Goal: Information Seeking & Learning: Learn about a topic

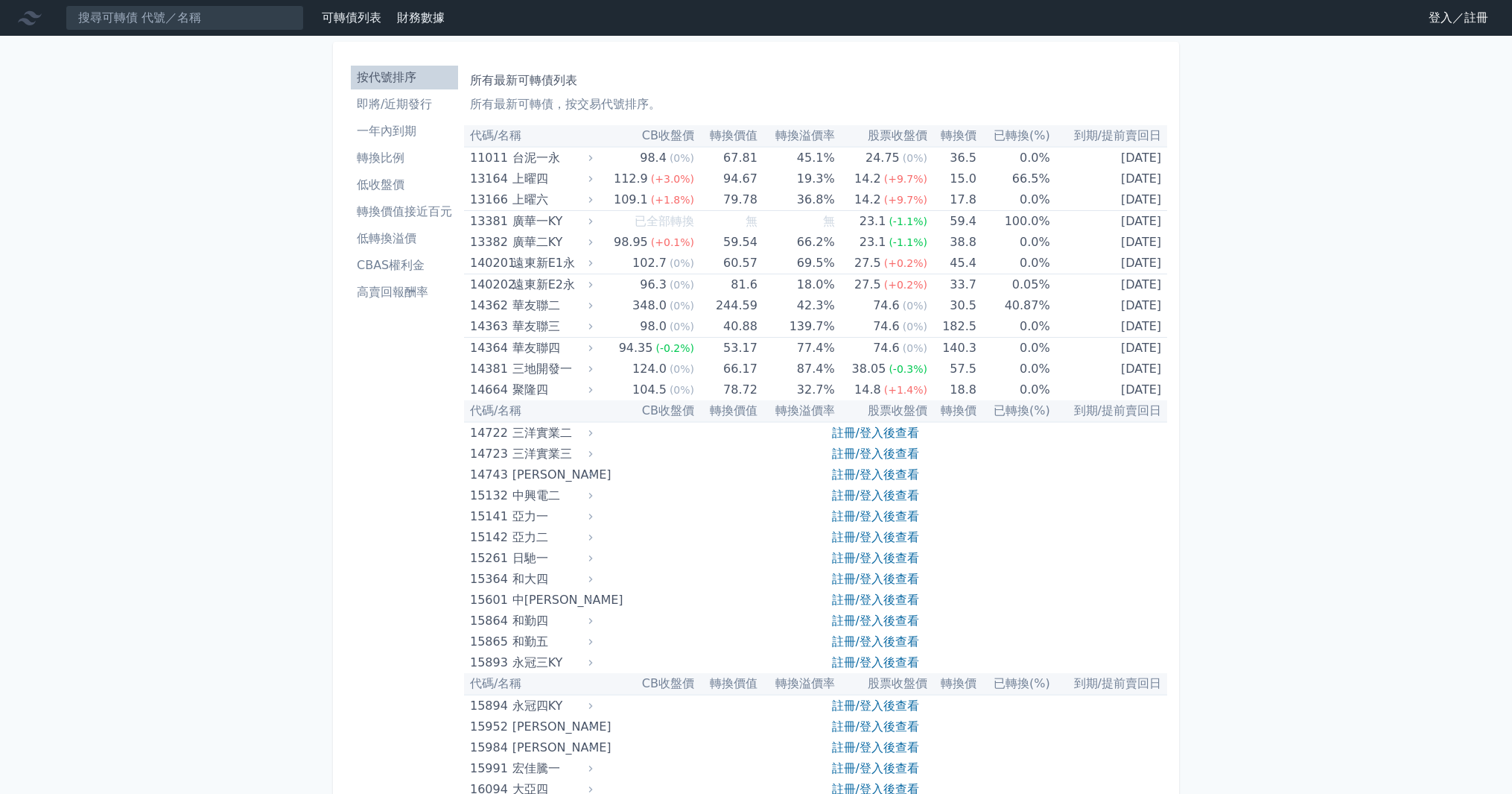
click at [1457, 23] on link "登入／註冊" at bounding box center [1458, 18] width 83 height 24
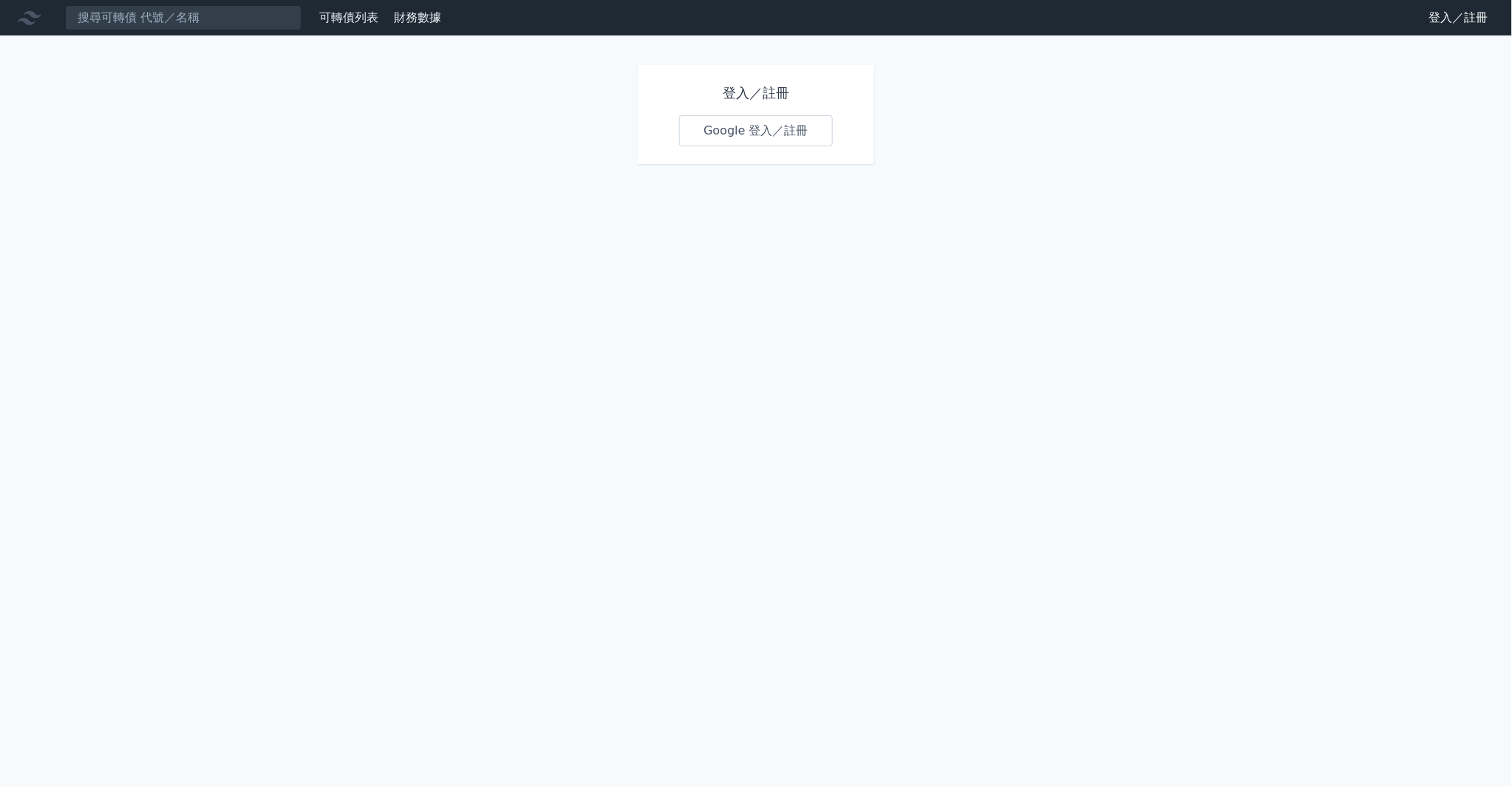
click at [771, 131] on link "Google 登入／註冊" at bounding box center [756, 131] width 154 height 31
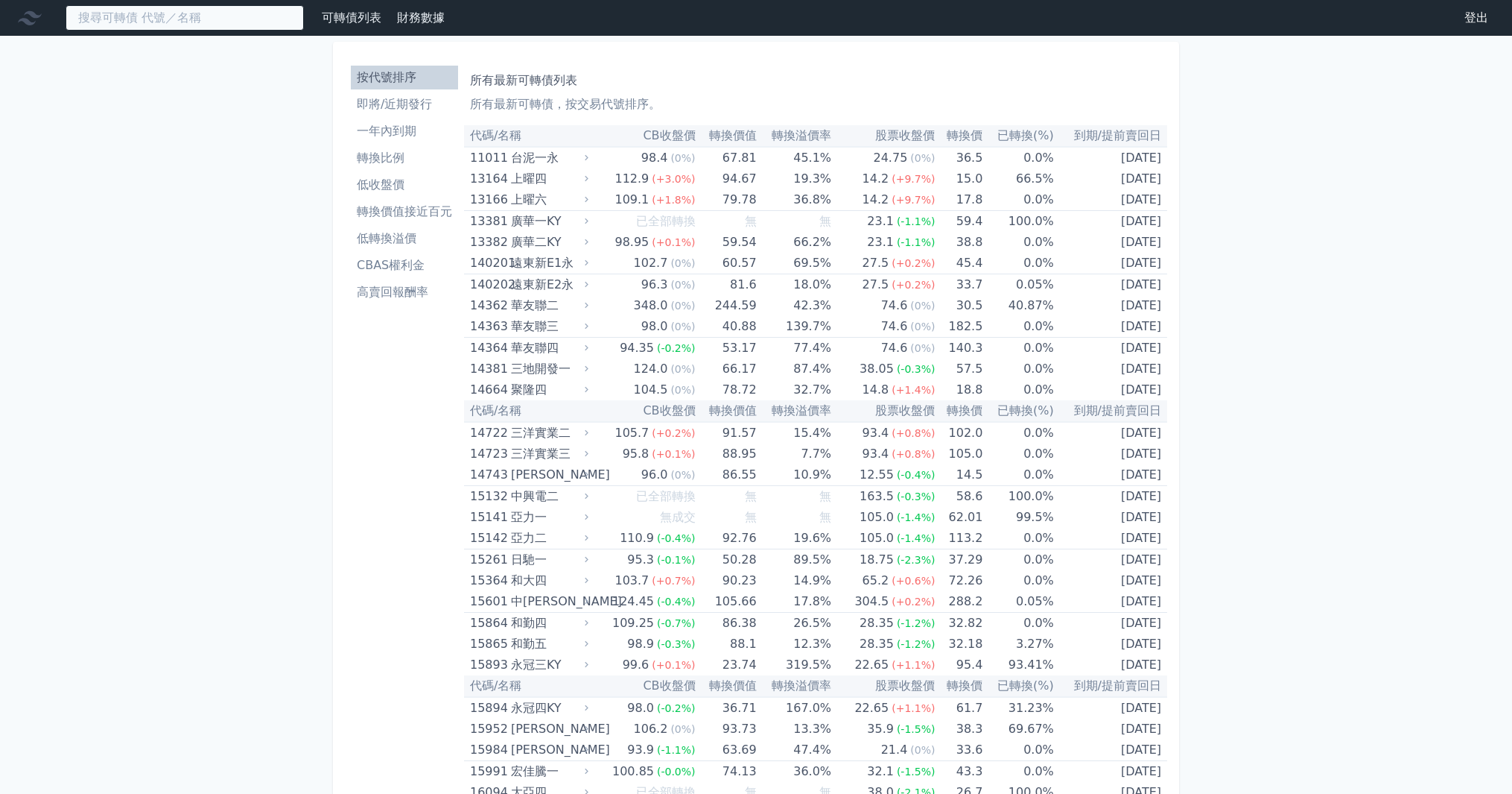
click at [236, 14] on input at bounding box center [184, 18] width 238 height 26
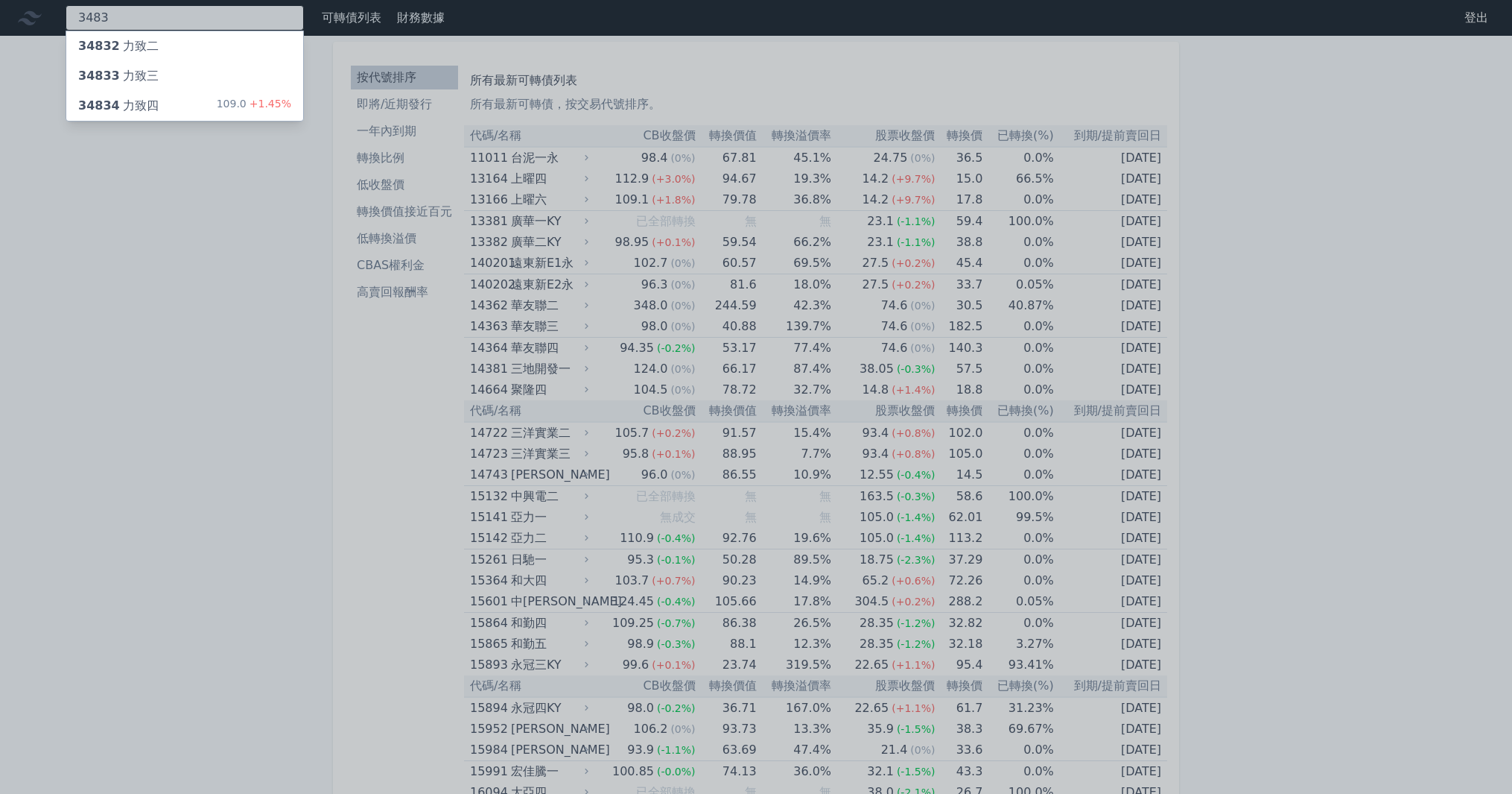
type input "3483"
click at [202, 107] on div "34834 力致四 109.0 +1.45%" at bounding box center [184, 106] width 237 height 30
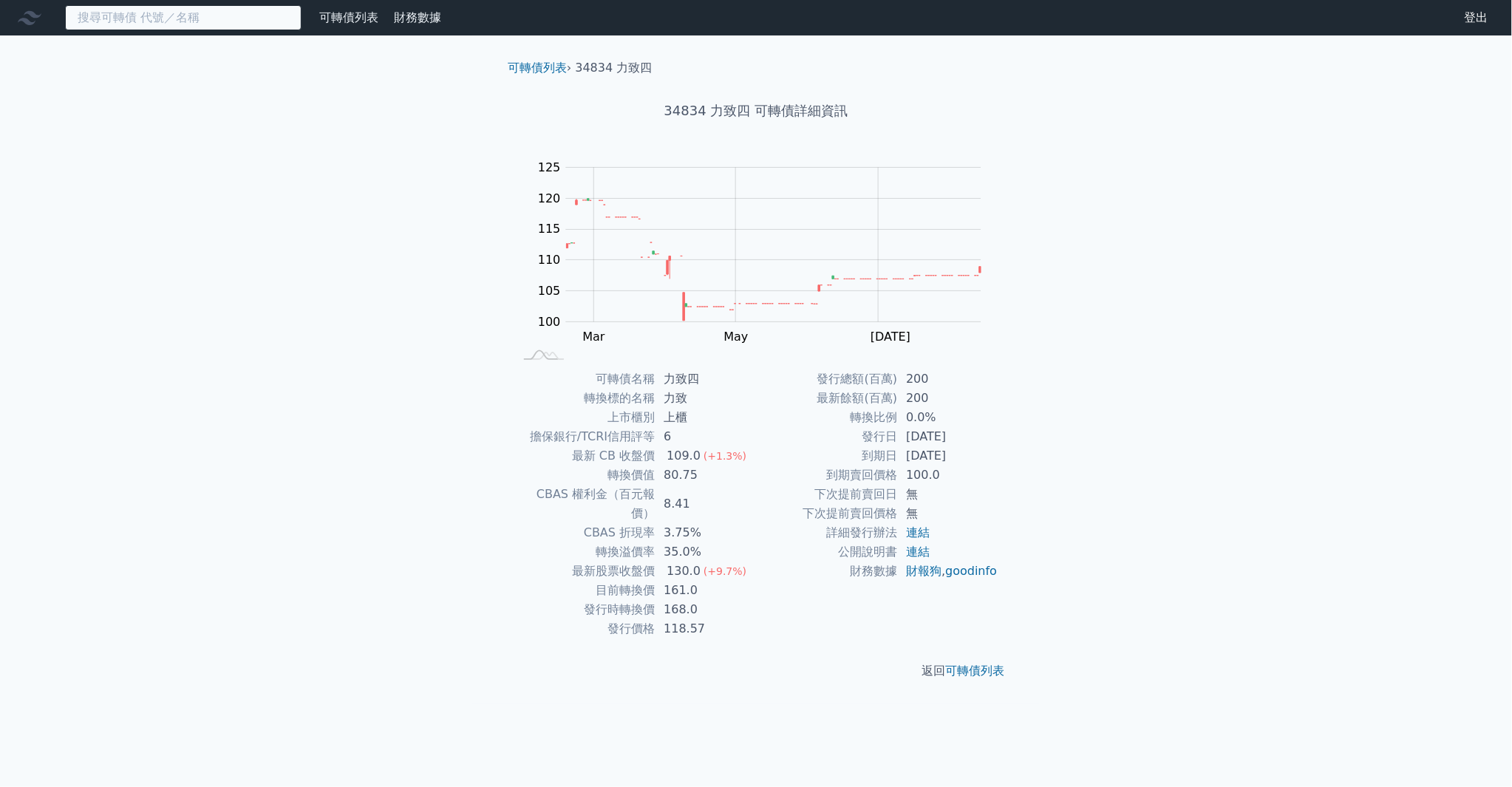
click at [153, 15] on input at bounding box center [183, 18] width 237 height 25
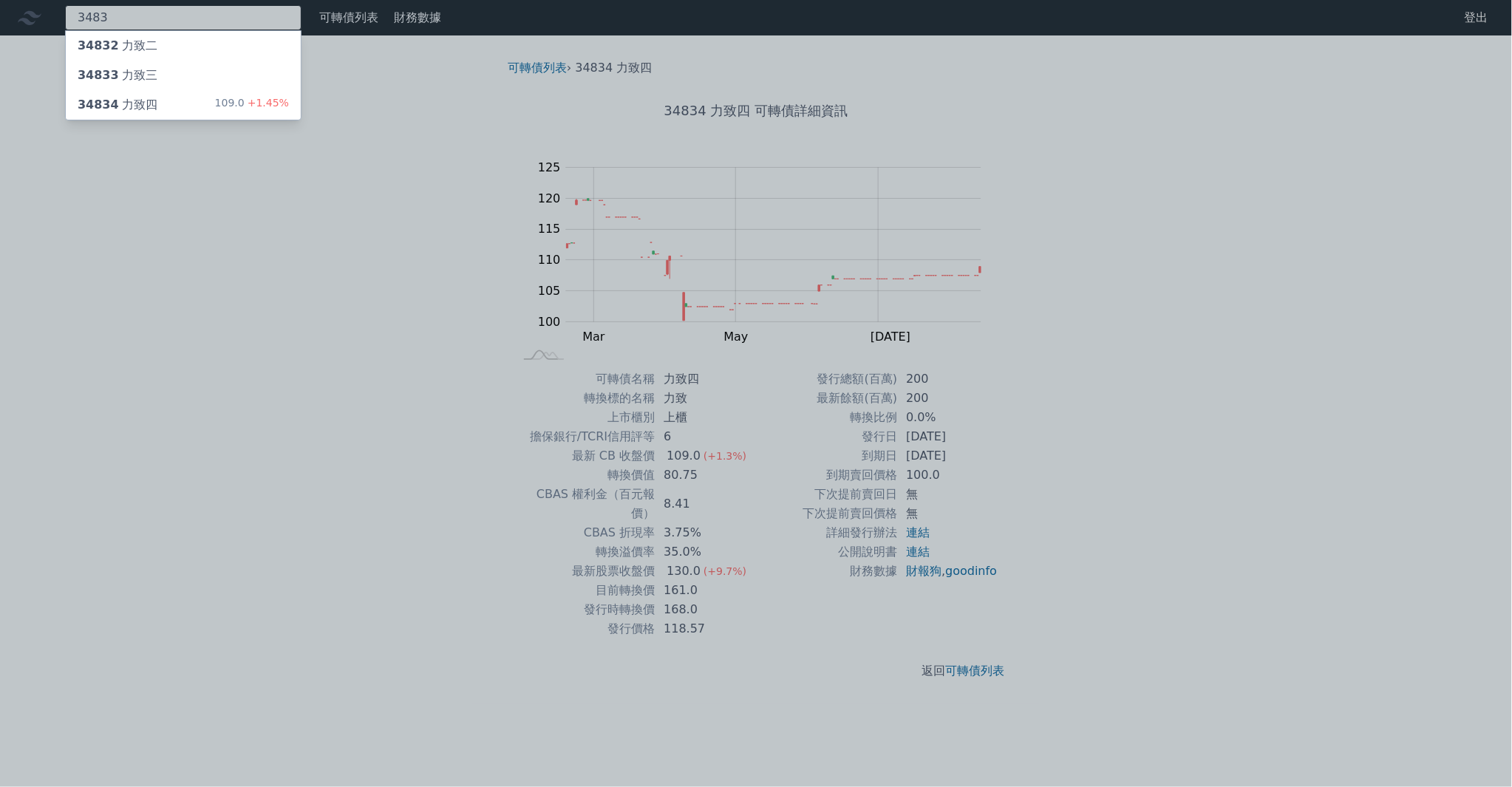
type input "3483"
click at [209, 75] on div "34833 力致[PERSON_NAME]" at bounding box center [183, 75] width 235 height 30
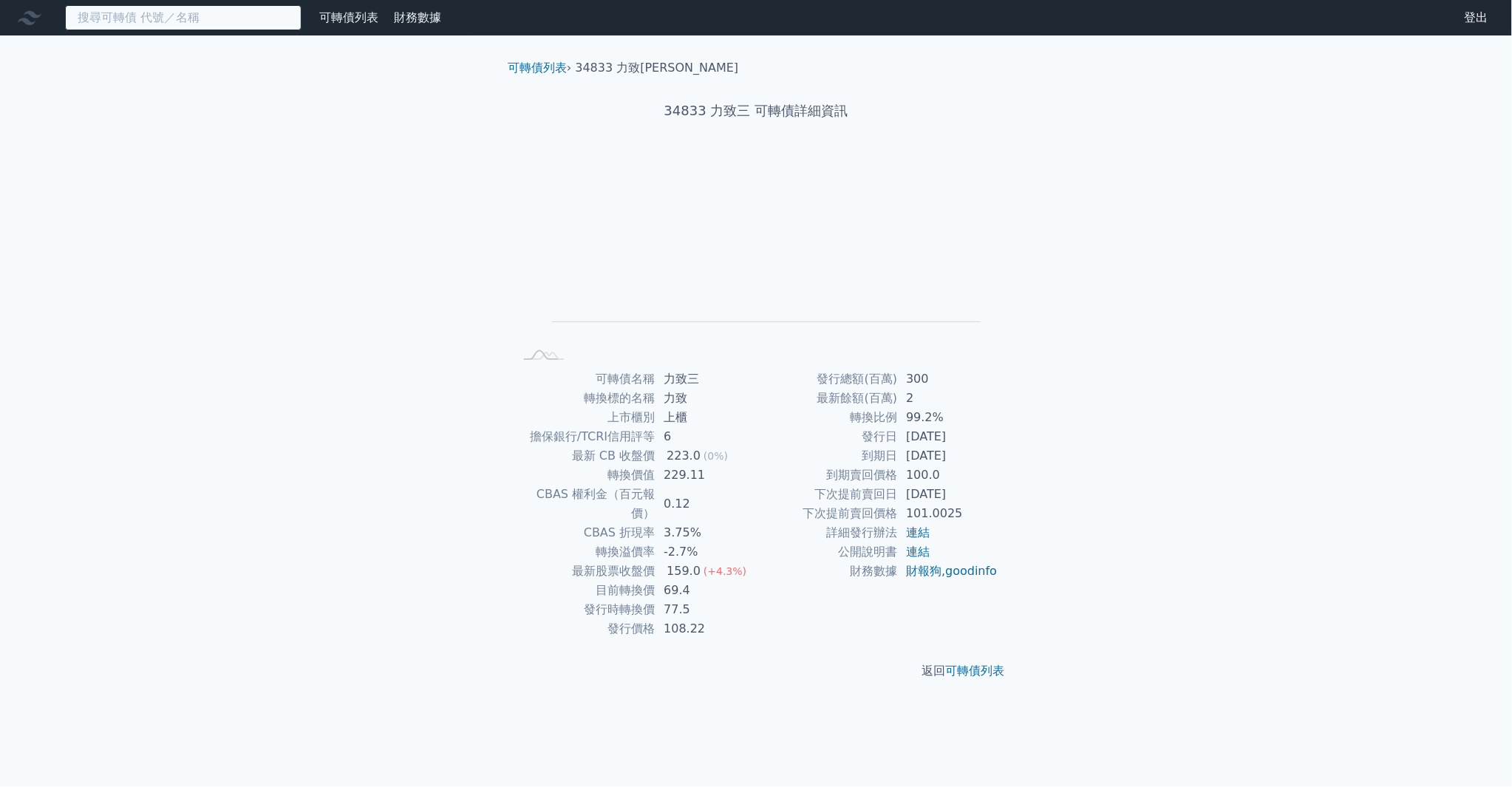
click at [124, 21] on input at bounding box center [183, 18] width 237 height 25
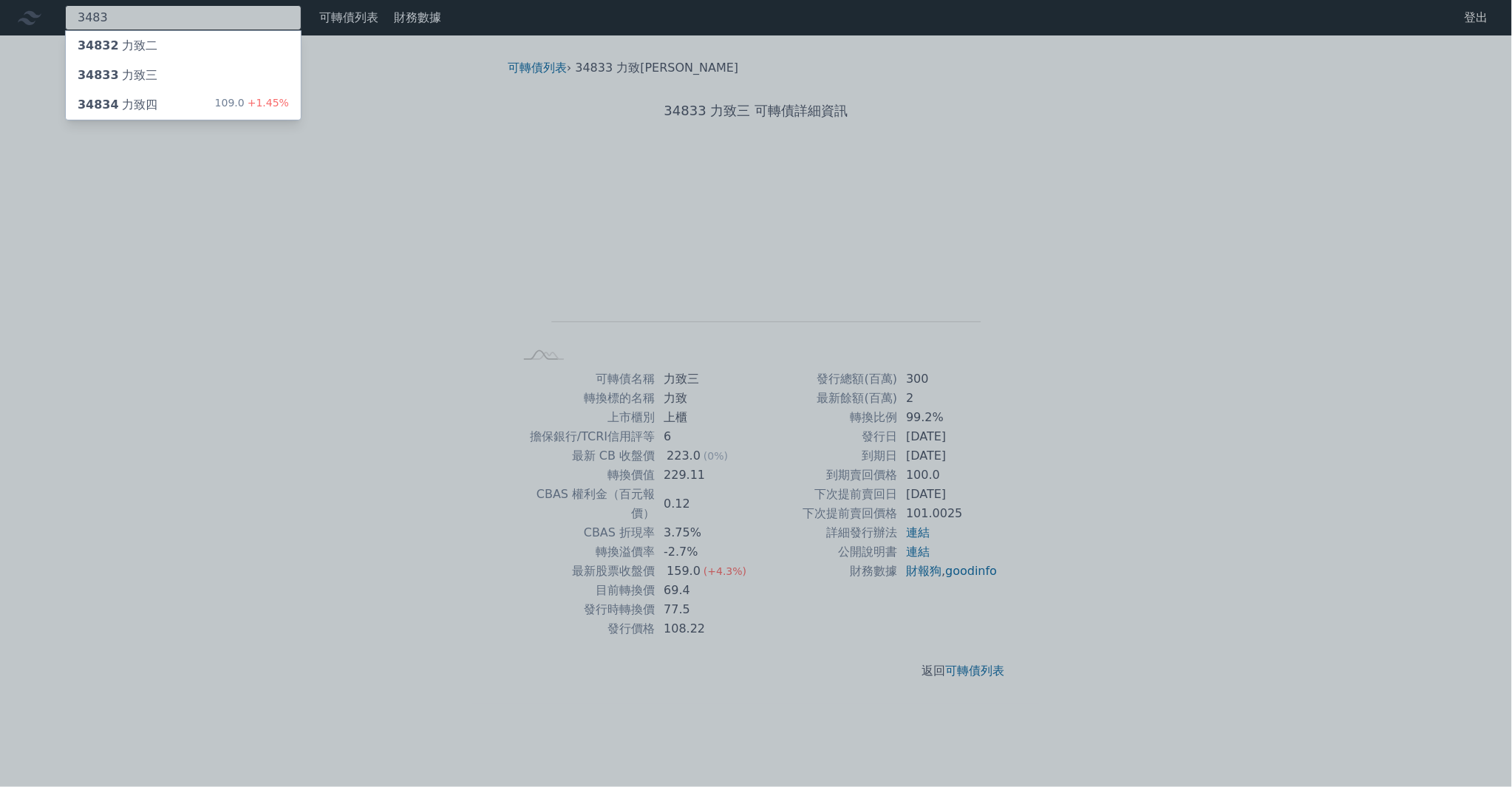
type input "3483"
click at [153, 41] on div "34832 力致二" at bounding box center [183, 46] width 235 height 30
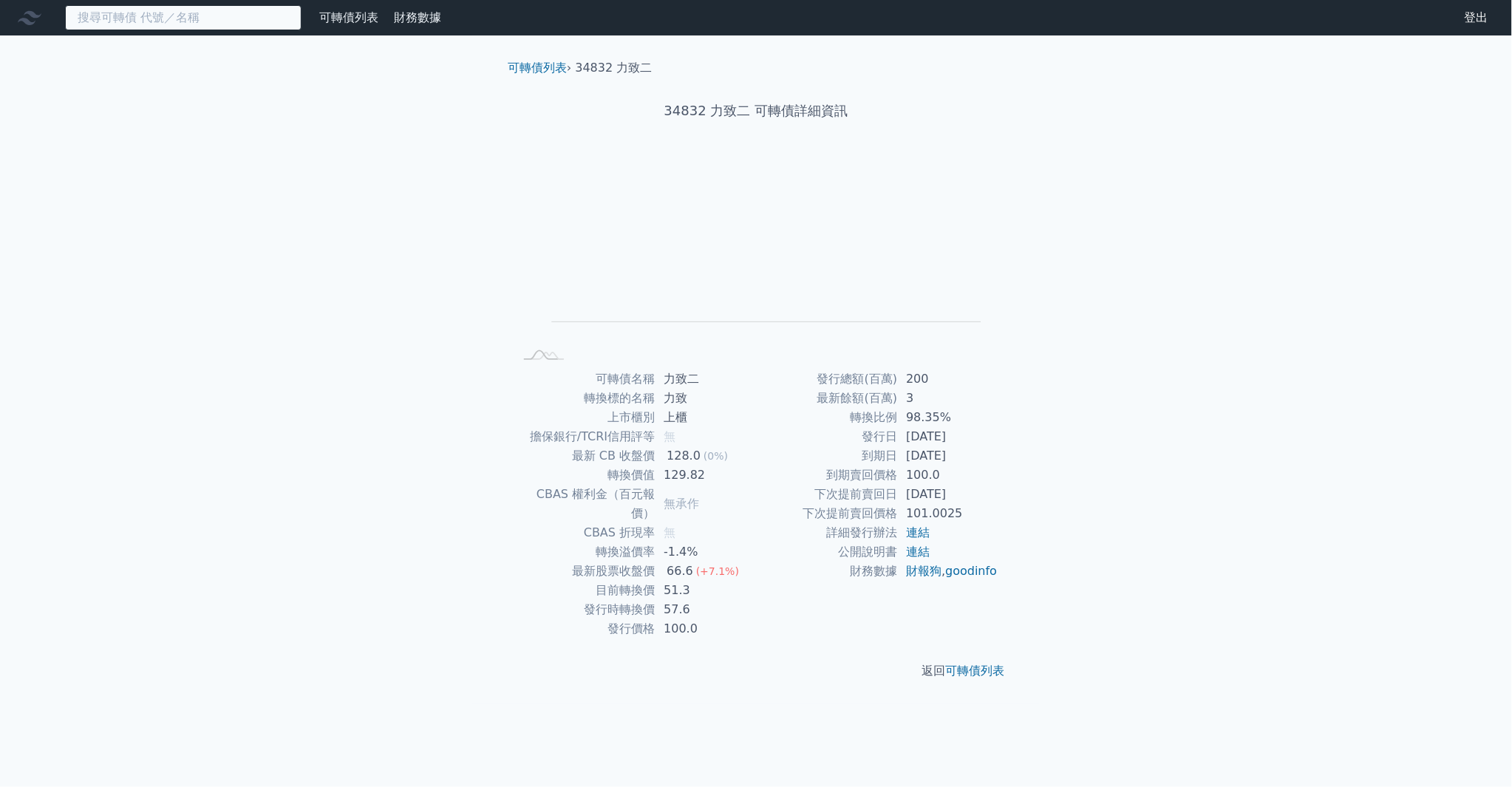
click at [148, 15] on input at bounding box center [183, 18] width 237 height 25
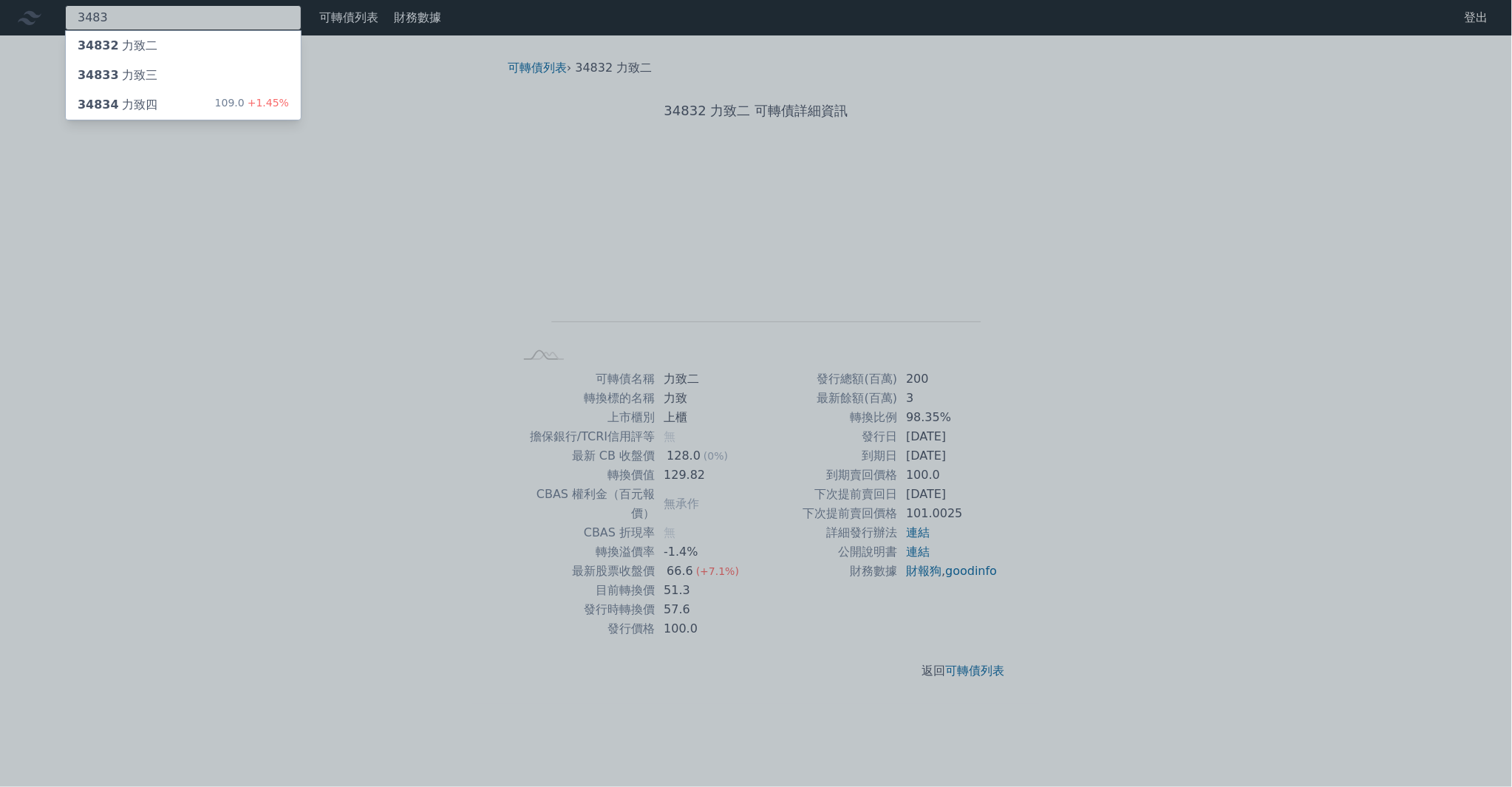
type input "3483"
click at [120, 108] on div "34834 力致四" at bounding box center [117, 105] width 80 height 18
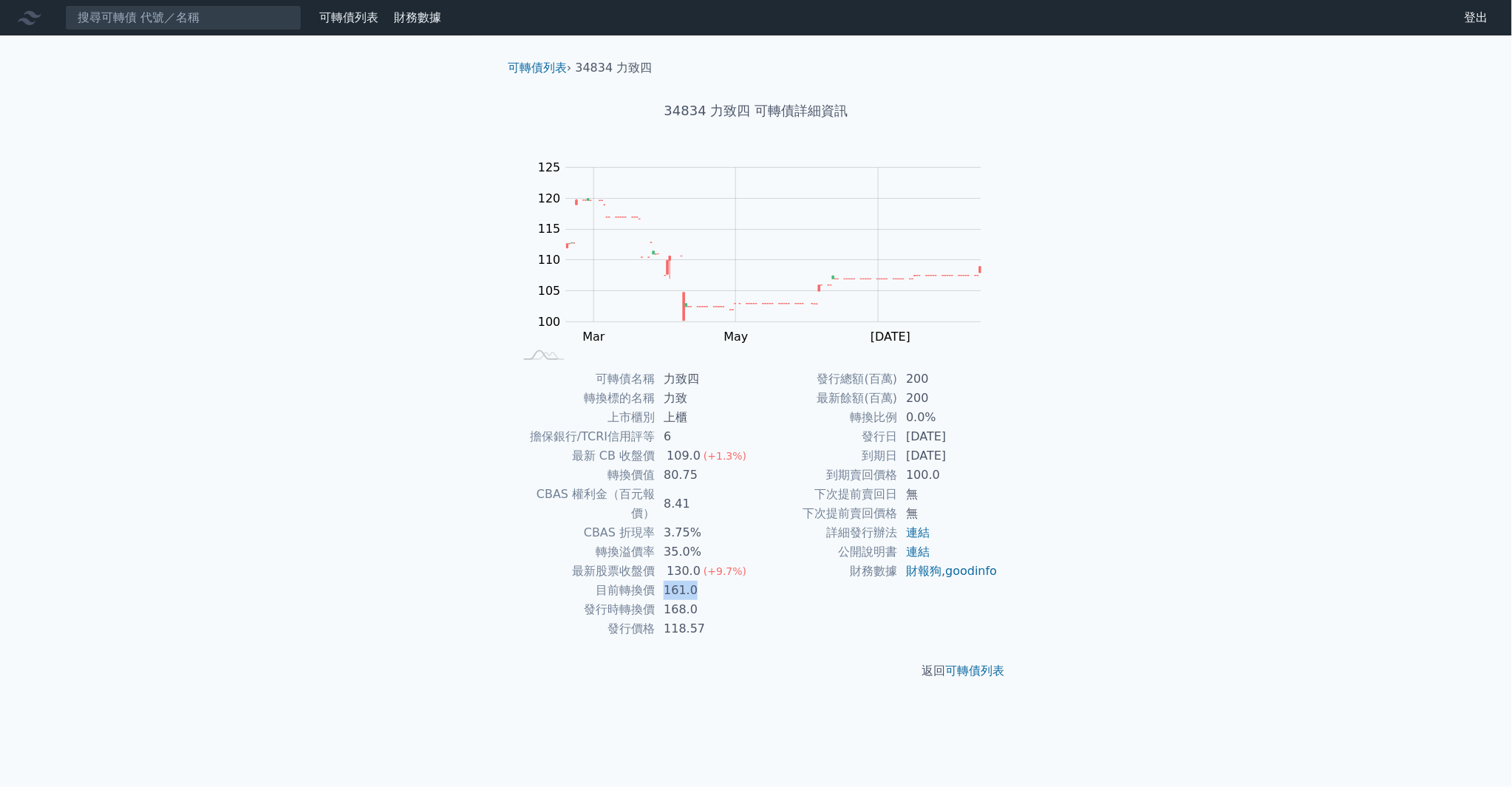
drag, startPoint x: 667, startPoint y: 572, endPoint x: 704, endPoint y: 577, distance: 37.3
click at [702, 581] on td "161.0" at bounding box center [705, 591] width 101 height 19
